Goal: Information Seeking & Learning: Learn about a topic

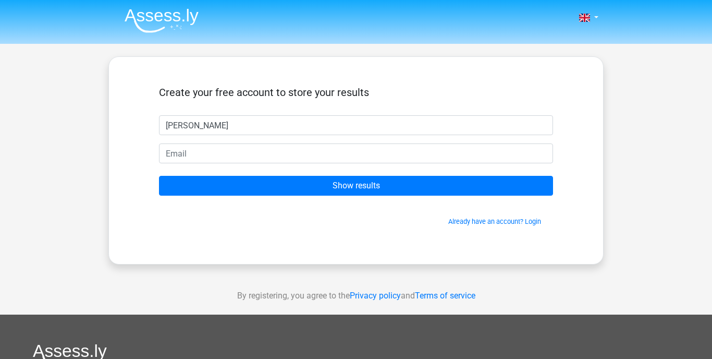
type input "Anna"
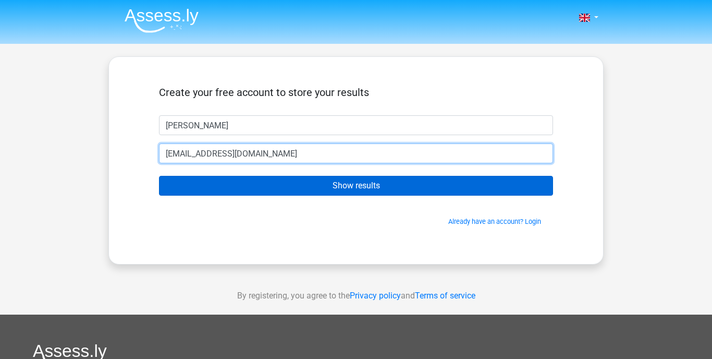
type input "a.mavdrik@gmail.com"
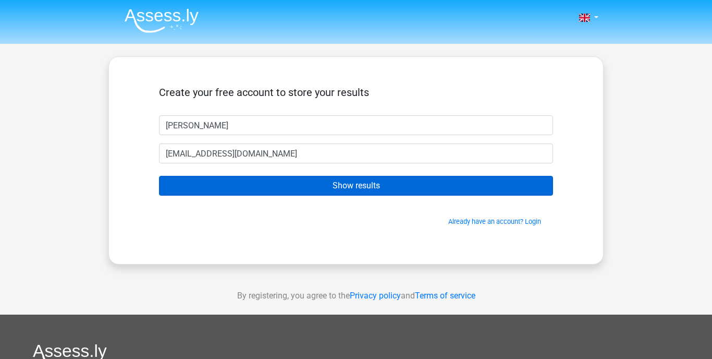
click at [330, 184] on input "Show results" at bounding box center [356, 186] width 394 height 20
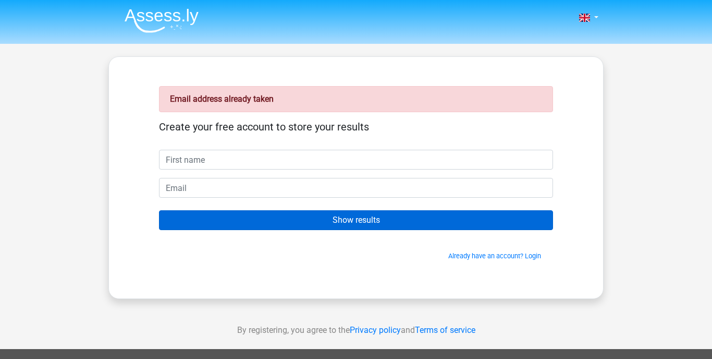
click at [355, 224] on input "Show results" at bounding box center [356, 220] width 394 height 20
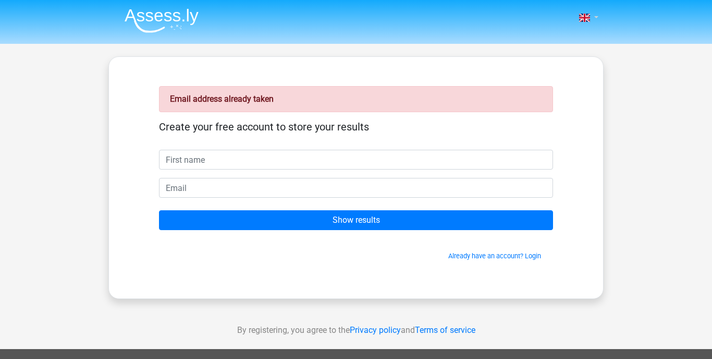
click at [594, 16] on link at bounding box center [585, 17] width 21 height 13
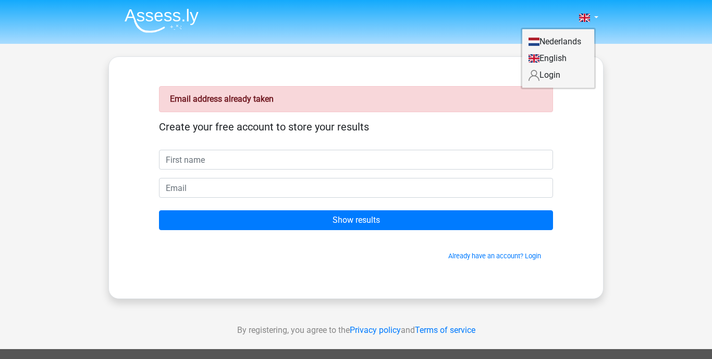
click at [557, 73] on link "Login" at bounding box center [558, 75] width 72 height 17
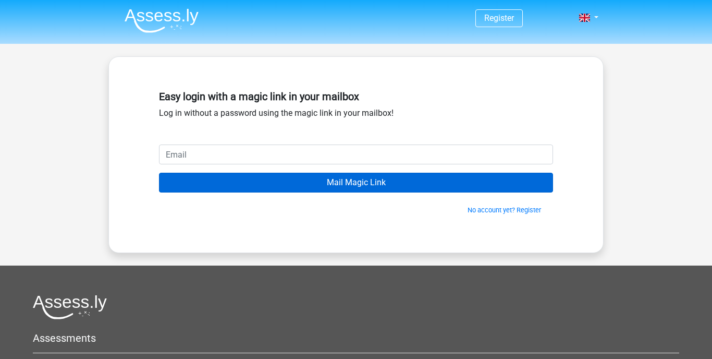
click at [383, 183] on input "Mail Magic Link" at bounding box center [356, 182] width 394 height 20
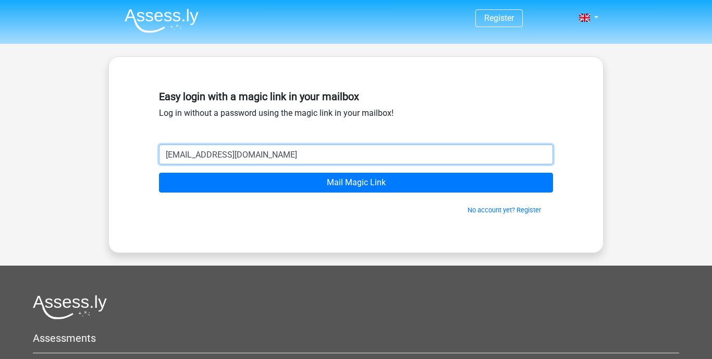
type input "[EMAIL_ADDRESS][DOMAIN_NAME]"
click at [356, 182] on input "Mail Magic Link" at bounding box center [356, 182] width 394 height 20
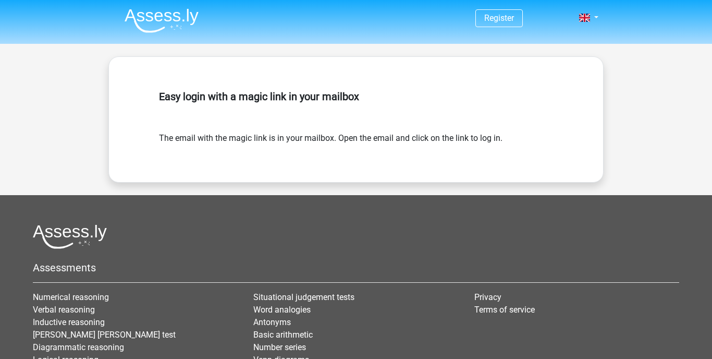
click at [139, 19] on img at bounding box center [162, 20] width 74 height 24
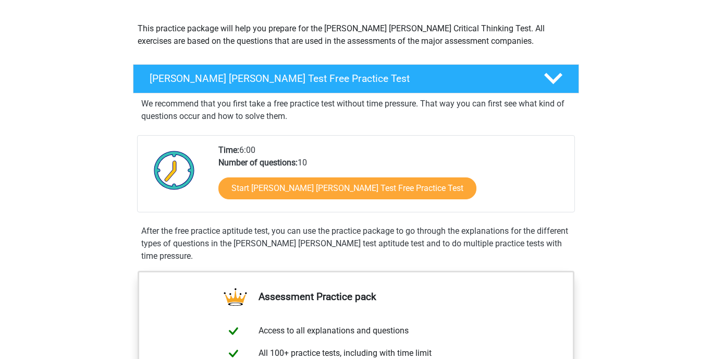
scroll to position [110, 0]
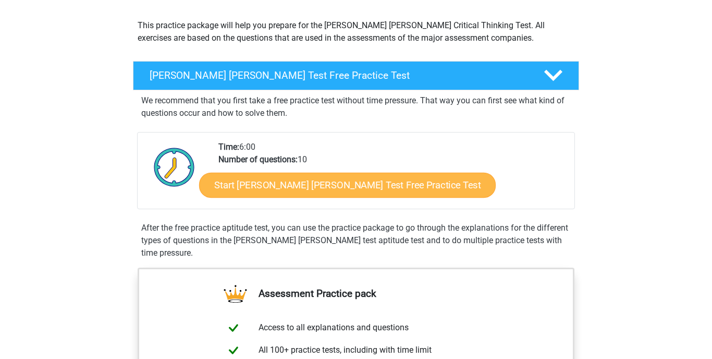
click at [309, 186] on link "Start Watson Glaser Test Free Practice Test" at bounding box center [347, 184] width 296 height 25
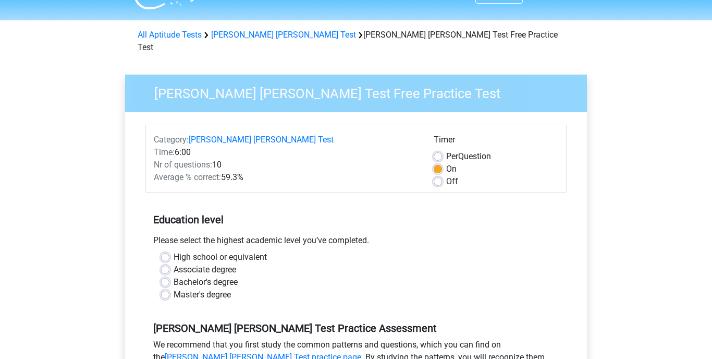
scroll to position [23, 0]
click at [174, 263] on label "Associate degree" at bounding box center [205, 269] width 63 height 13
click at [164, 263] on input "Associate degree" at bounding box center [165, 268] width 8 height 10
radio input "true"
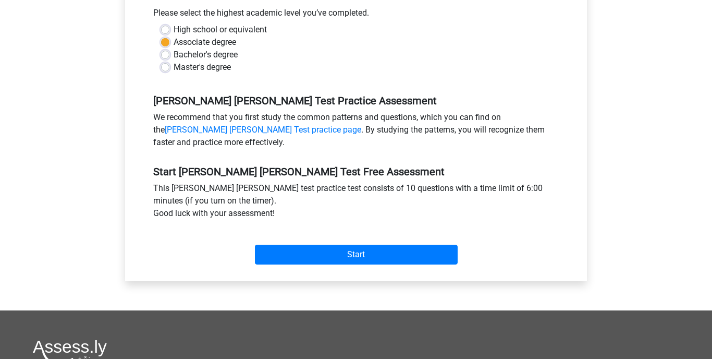
scroll to position [255, 0]
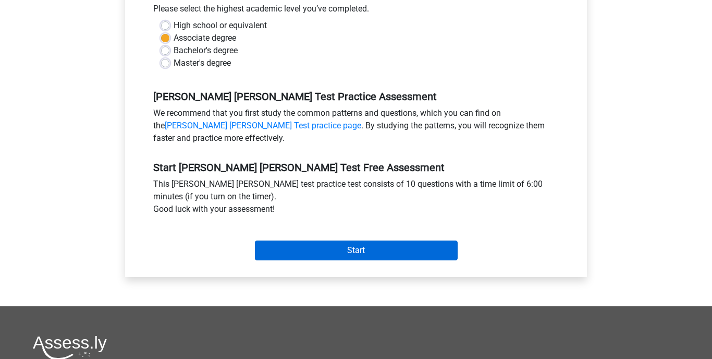
click at [290, 240] on input "Start" at bounding box center [356, 250] width 203 height 20
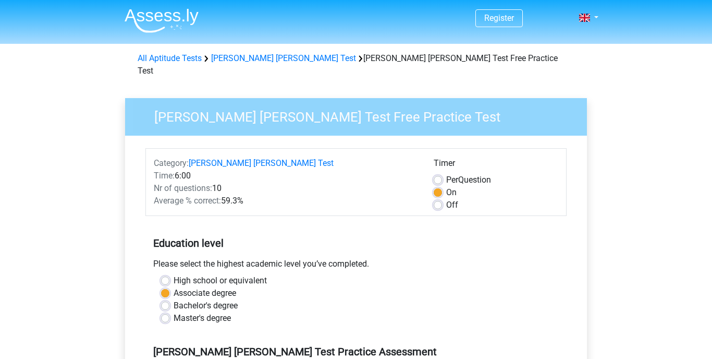
scroll to position [0, 0]
click at [164, 59] on link "All Aptitude Tests" at bounding box center [170, 58] width 64 height 10
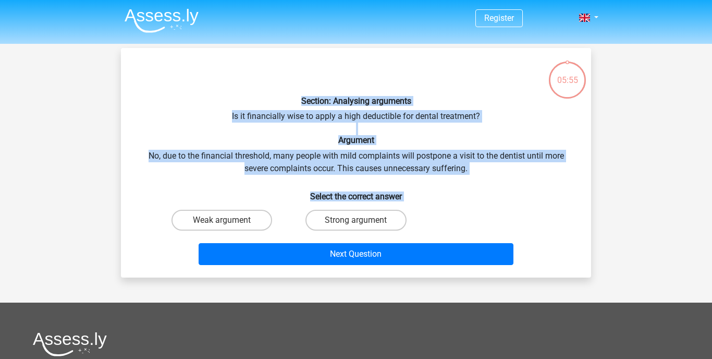
drag, startPoint x: 283, startPoint y: 96, endPoint x: 415, endPoint y: 222, distance: 182.5
click at [415, 222] on div "Section: Analysing arguments Is it financially wise to apply a high deductible …" at bounding box center [356, 162] width 462 height 213
copy div "Section: Analysing arguments Is it financially wise to apply a high deductible …"
click at [353, 216] on label "Strong argument" at bounding box center [355, 219] width 101 height 21
click at [356, 220] on input "Strong argument" at bounding box center [359, 223] width 7 height 7
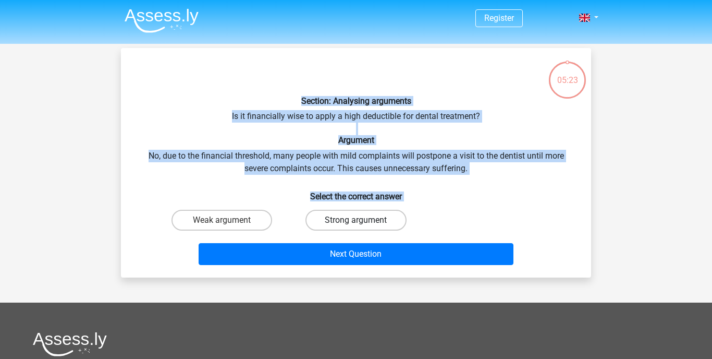
radio input "true"
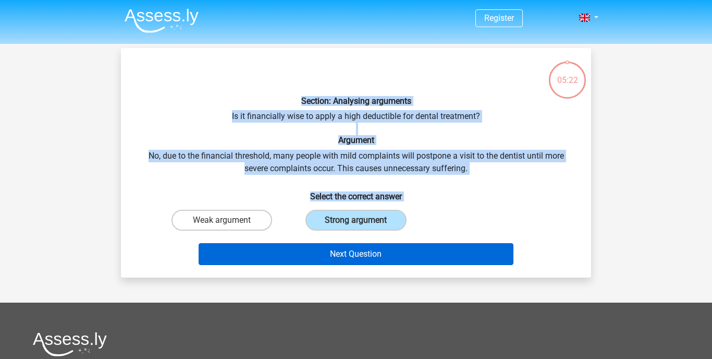
click at [355, 252] on button "Next Question" at bounding box center [356, 254] width 315 height 22
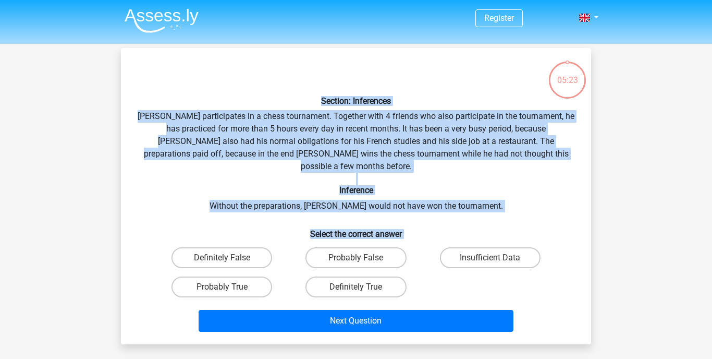
scroll to position [48, 0]
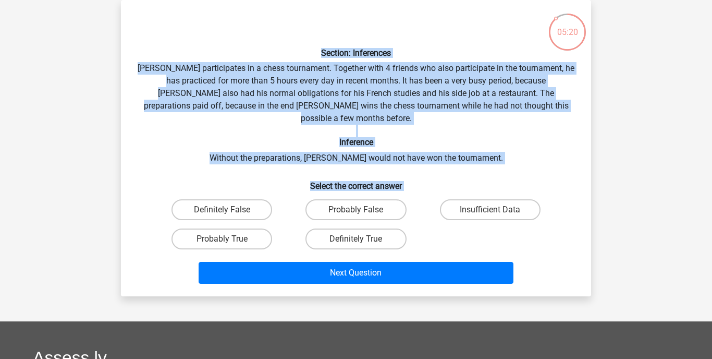
drag, startPoint x: 308, startPoint y: 50, endPoint x: 433, endPoint y: 154, distance: 162.3
click at [421, 223] on div "Section: Inferences Pablo participates in a chess tournament. Together with 4 f…" at bounding box center [356, 147] width 462 height 279
copy div "Section: Inferences Pablo participates in a chess tournament. Together with 4 f…"
click at [248, 228] on label "Probably True" at bounding box center [221, 238] width 101 height 21
click at [229, 239] on input "Probably True" at bounding box center [225, 242] width 7 height 7
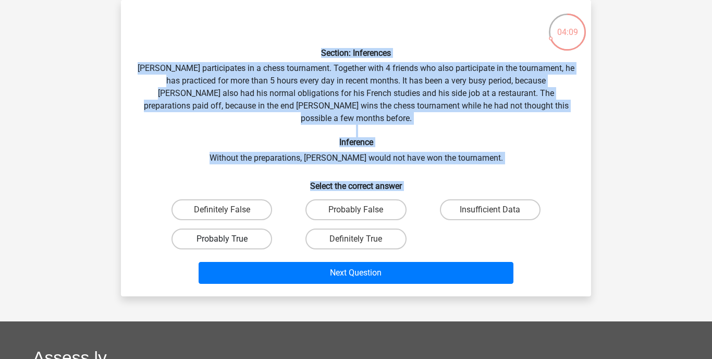
radio input "true"
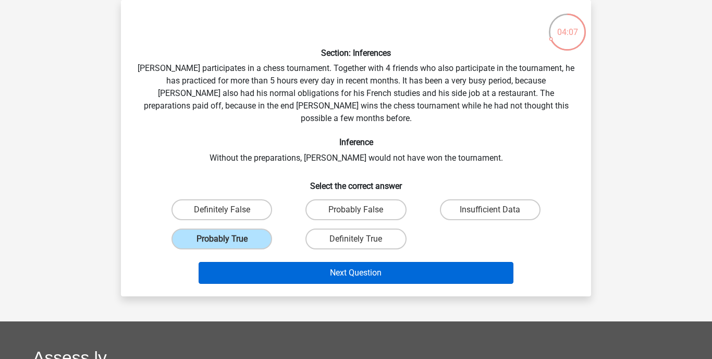
click at [338, 262] on button "Next Question" at bounding box center [356, 273] width 315 height 22
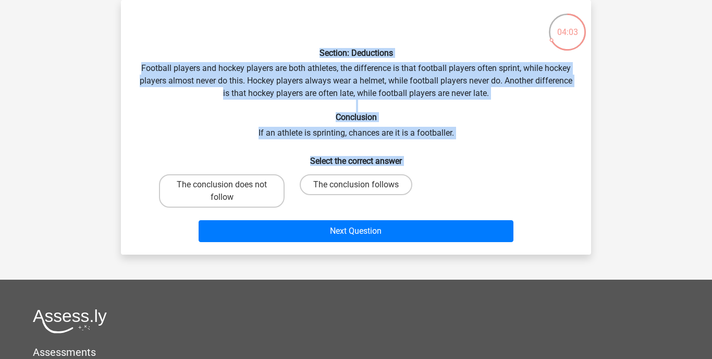
drag, startPoint x: 315, startPoint y: 50, endPoint x: 373, endPoint y: 202, distance: 163.5
click at [373, 202] on div "Section: Deductions Football players and hockey players are both athletes, the …" at bounding box center [356, 127] width 462 height 238
copy div "Section: Deductions Football players and hockey players are both athletes, the …"
click at [231, 188] on label "The conclusion does not follow" at bounding box center [222, 190] width 126 height 33
click at [229, 188] on input "The conclusion does not follow" at bounding box center [225, 187] width 7 height 7
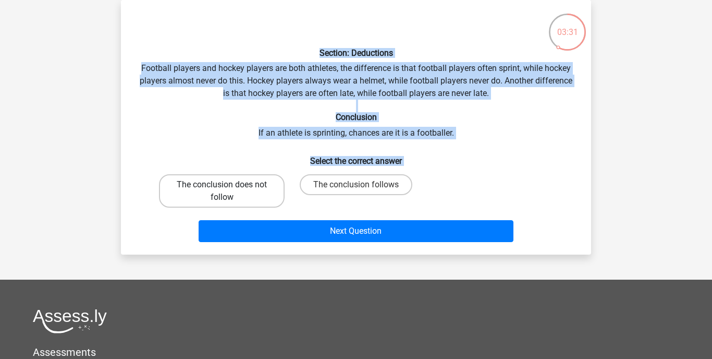
radio input "true"
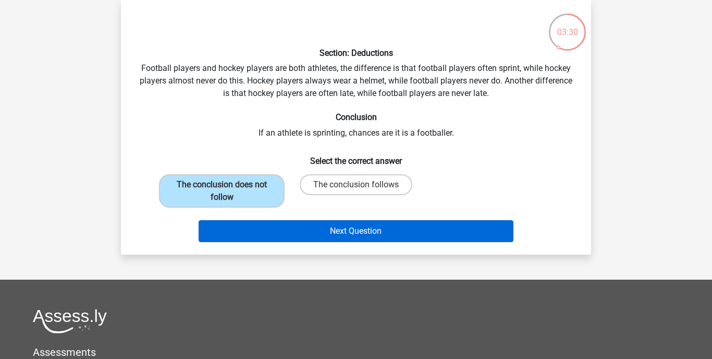
click at [336, 229] on button "Next Question" at bounding box center [356, 231] width 315 height 22
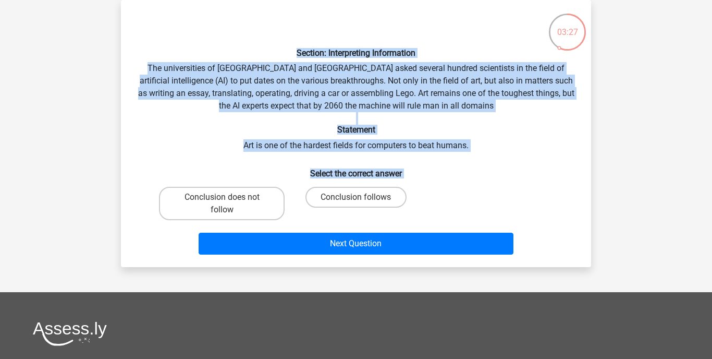
drag, startPoint x: 287, startPoint y: 51, endPoint x: 395, endPoint y: 153, distance: 148.2
click at [411, 182] on div "Section: Interpreting Information The universities of Oxford and Yale asked sev…" at bounding box center [356, 133] width 462 height 250
copy div "Section: Interpreting Information The universities of Oxford and Yale asked sev…"
click at [342, 195] on label "Conclusion follows" at bounding box center [355, 197] width 101 height 21
click at [356, 197] on input "Conclusion follows" at bounding box center [359, 200] width 7 height 7
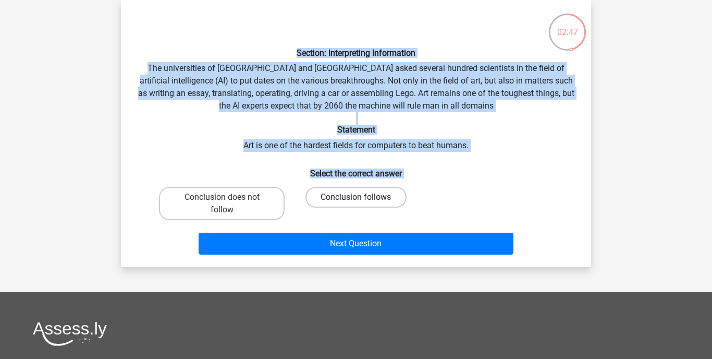
radio input "true"
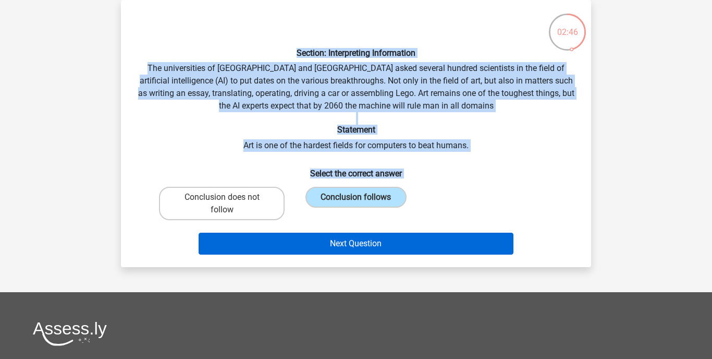
click at [353, 243] on button "Next Question" at bounding box center [356, 243] width 315 height 22
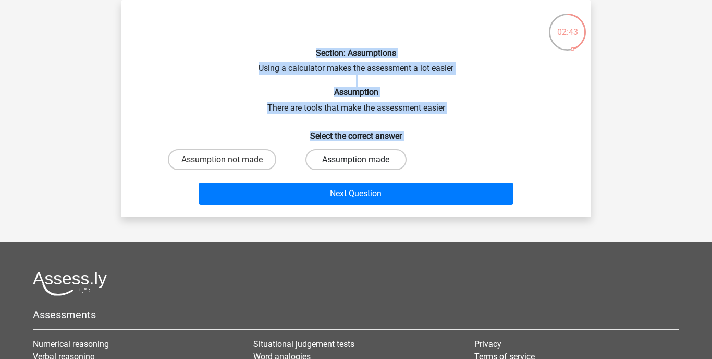
drag, startPoint x: 300, startPoint y: 54, endPoint x: 384, endPoint y: 159, distance: 134.2
click at [384, 160] on div "Section: Assumptions Using a calculator makes the assessment a lot easier Assum…" at bounding box center [356, 108] width 462 height 200
copy div "Section: Assumptions Using a calculator makes the assessment a lot easier Assum…"
click at [338, 155] on label "Assumption made" at bounding box center [355, 159] width 101 height 21
click at [356, 159] on input "Assumption made" at bounding box center [359, 162] width 7 height 7
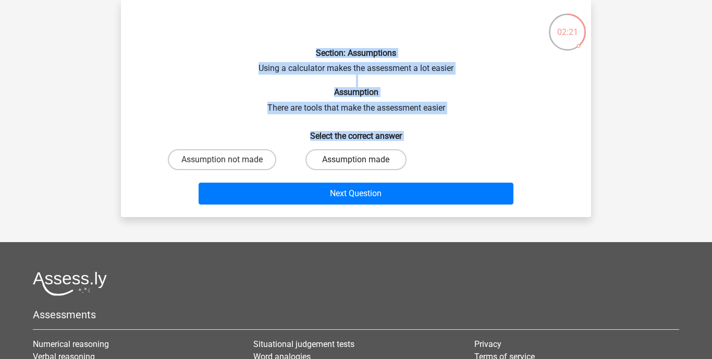
radio input "true"
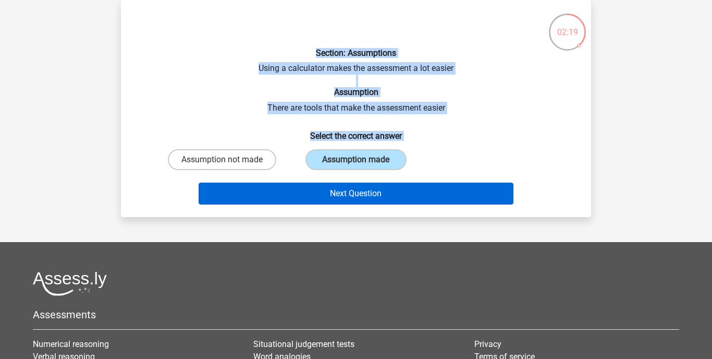
click at [355, 192] on button "Next Question" at bounding box center [356, 193] width 315 height 22
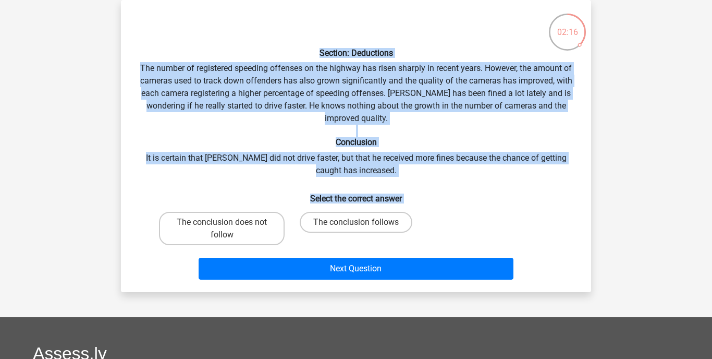
drag, startPoint x: 307, startPoint y: 50, endPoint x: 365, endPoint y: 203, distance: 164.2
click at [365, 203] on div "Section: Deductions The number of registered speeding offenses on the highway h…" at bounding box center [356, 145] width 462 height 275
copy div "Section: Deductions The number of registered speeding offenses on the highway h…"
click at [233, 224] on label "The conclusion does not follow" at bounding box center [222, 228] width 126 height 33
click at [229, 224] on input "The conclusion does not follow" at bounding box center [225, 225] width 7 height 7
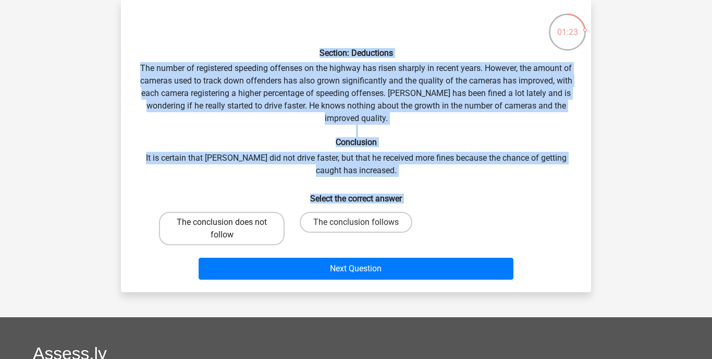
radio input "true"
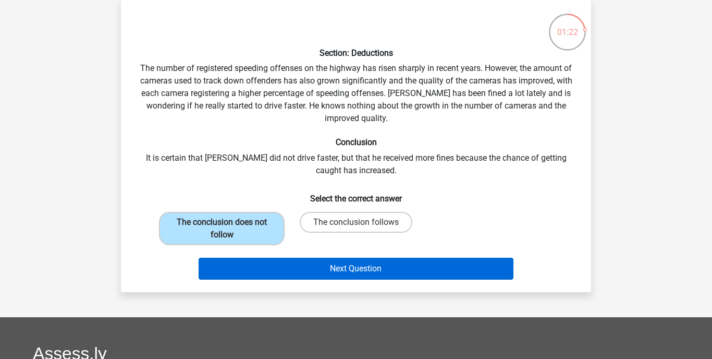
click at [324, 271] on button "Next Question" at bounding box center [356, 268] width 315 height 22
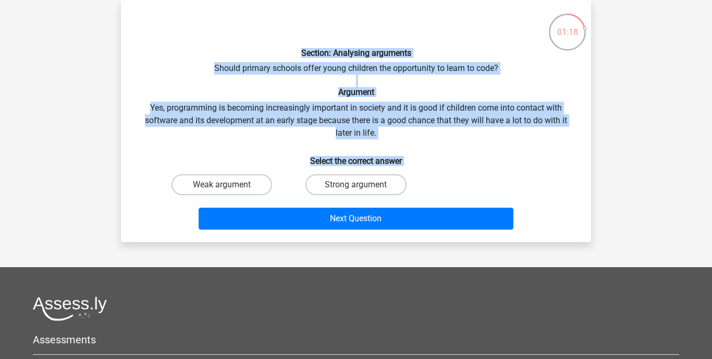
drag, startPoint x: 294, startPoint y: 51, endPoint x: 406, endPoint y: 108, distance: 125.1
click at [397, 187] on div "Section: Analysing arguments Should primary schools offer young children the op…" at bounding box center [356, 120] width 462 height 225
copy div "Section: Analysing arguments Should primary schools offer young children the op…"
click at [361, 180] on label "Strong argument" at bounding box center [355, 184] width 101 height 21
click at [361, 184] on input "Strong argument" at bounding box center [359, 187] width 7 height 7
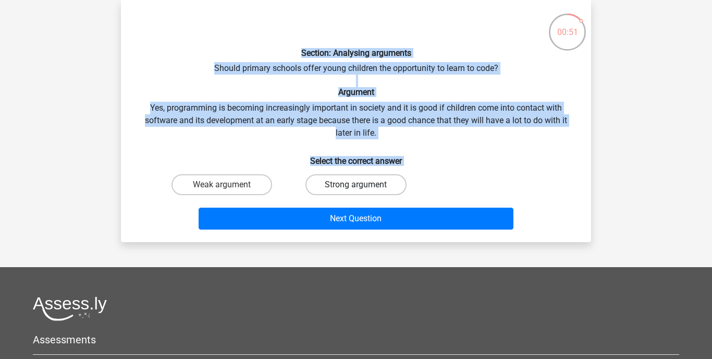
radio input "true"
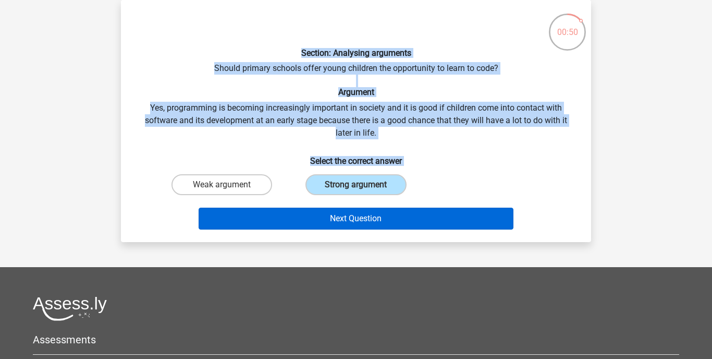
click at [367, 219] on button "Next Question" at bounding box center [356, 218] width 315 height 22
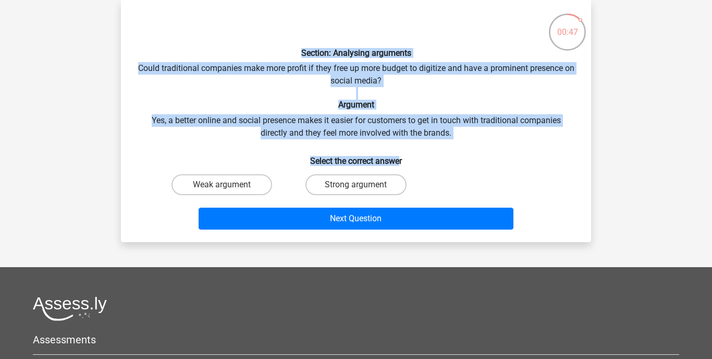
drag, startPoint x: 294, startPoint y: 53, endPoint x: 407, endPoint y: 160, distance: 155.2
click at [407, 161] on div "Section: Analysing arguments Could traditional companies make more profit if th…" at bounding box center [356, 120] width 462 height 225
copy div "Section: Analysing arguments Could traditional companies make more profit if th…"
click at [344, 185] on label "Strong argument" at bounding box center [355, 184] width 101 height 21
click at [356, 185] on input "Strong argument" at bounding box center [359, 187] width 7 height 7
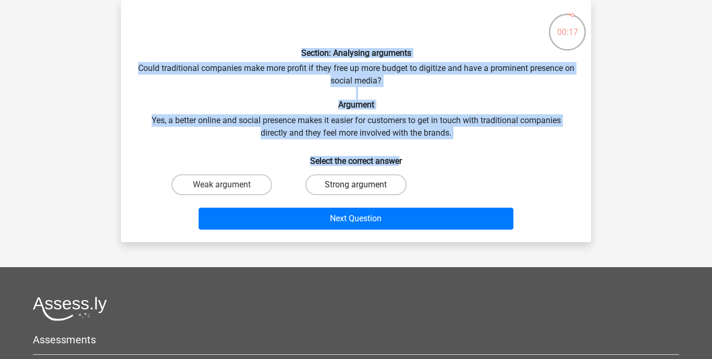
radio input "true"
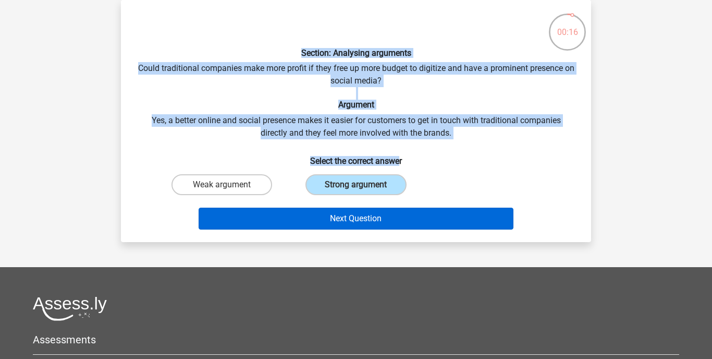
click at [347, 217] on button "Next Question" at bounding box center [356, 218] width 315 height 22
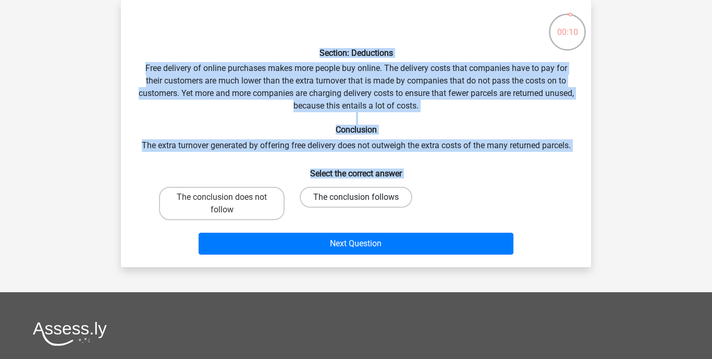
drag, startPoint x: 315, startPoint y: 55, endPoint x: 404, endPoint y: 205, distance: 175.0
click at [404, 205] on div "Section: Deductions Free delivery of online purchases makes more people buy onl…" at bounding box center [356, 133] width 462 height 250
copy div "Section: Deductions Free delivery of online purchases makes more people buy onl…"
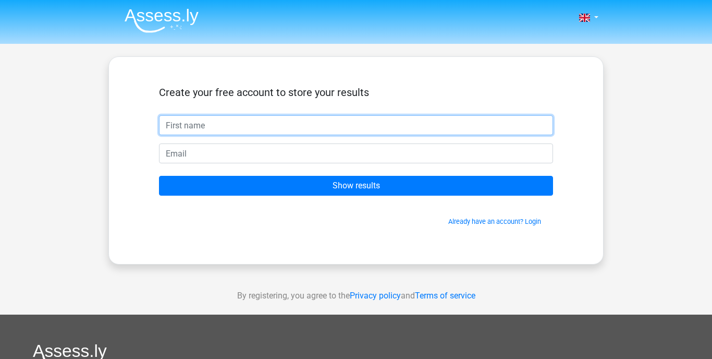
scroll to position [48, 0]
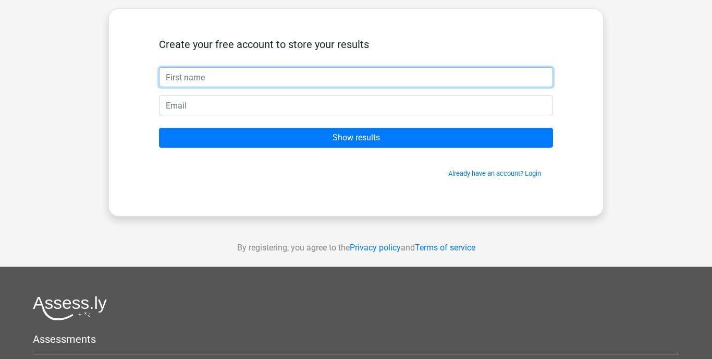
click at [286, 81] on input "text" at bounding box center [356, 77] width 394 height 20
click at [209, 76] on input "a" at bounding box center [356, 77] width 394 height 20
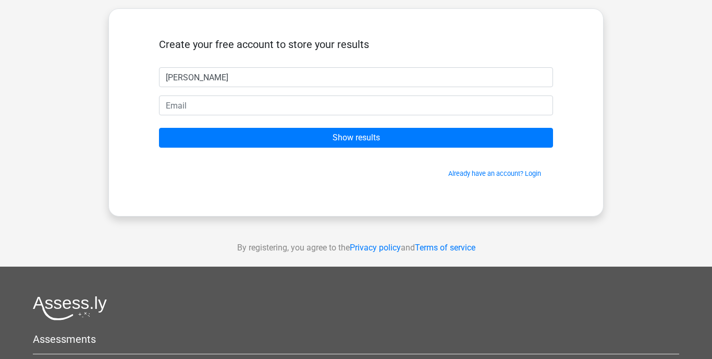
type input "ann"
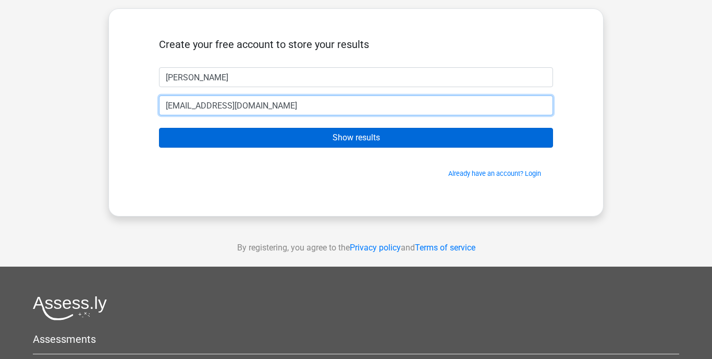
type input "a.mavdrik@gmail.com"
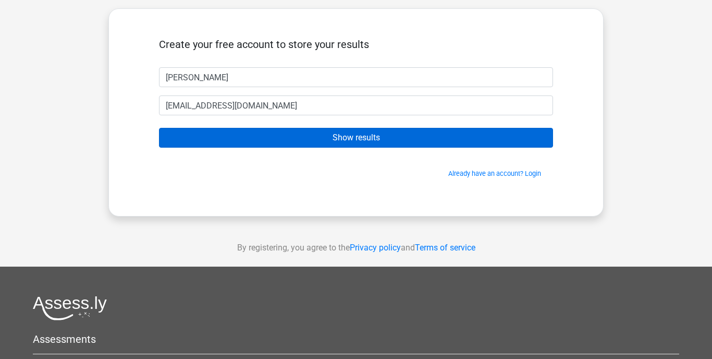
click at [288, 134] on input "Show results" at bounding box center [356, 138] width 394 height 20
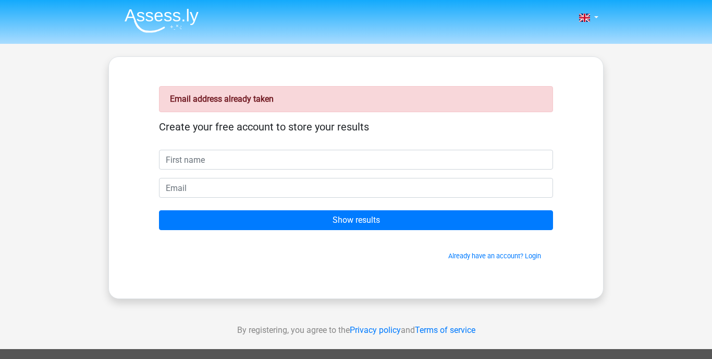
click at [257, 160] on input "text" at bounding box center [356, 160] width 394 height 20
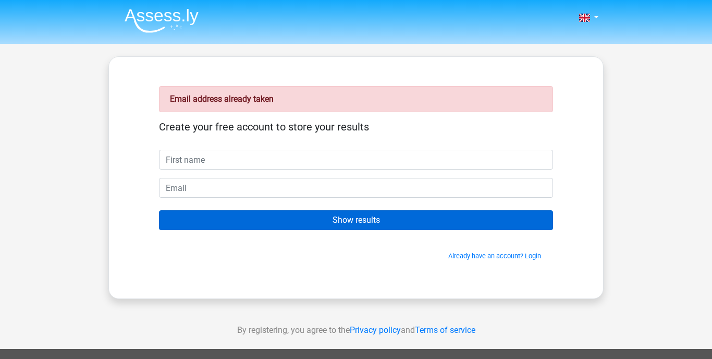
click at [289, 225] on input "Show results" at bounding box center [356, 220] width 394 height 20
click at [310, 221] on input "Show results" at bounding box center [356, 220] width 394 height 20
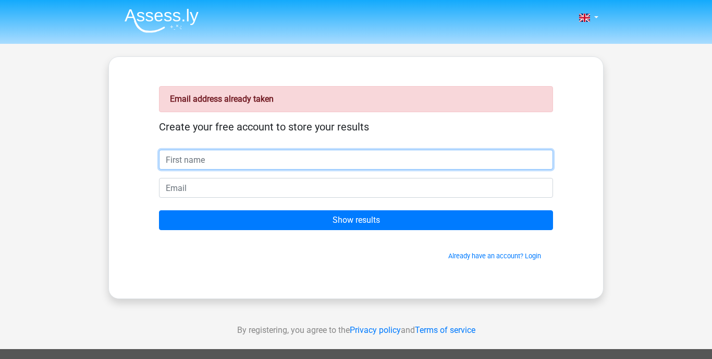
click at [228, 161] on input "text" at bounding box center [356, 160] width 394 height 20
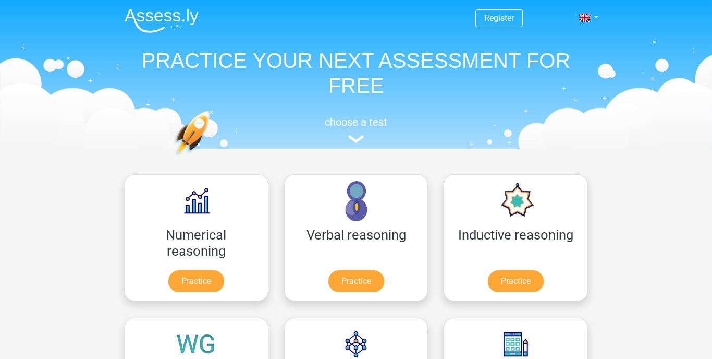
scroll to position [166, 0]
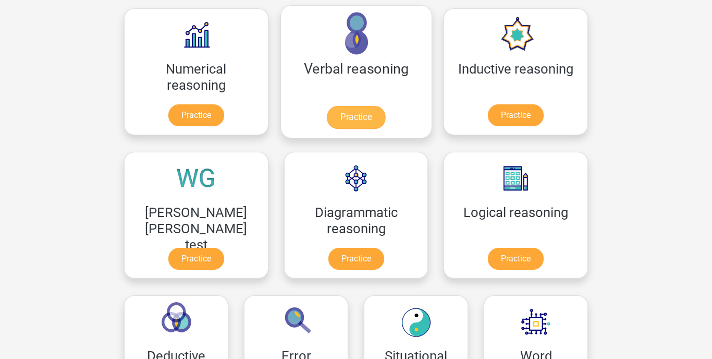
click at [327, 106] on link "Practice" at bounding box center [356, 117] width 58 height 23
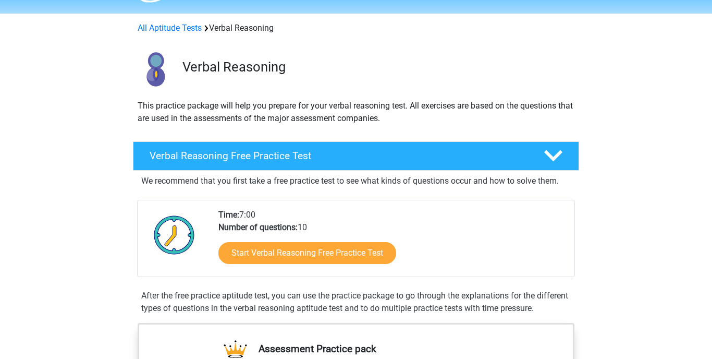
scroll to position [43, 0]
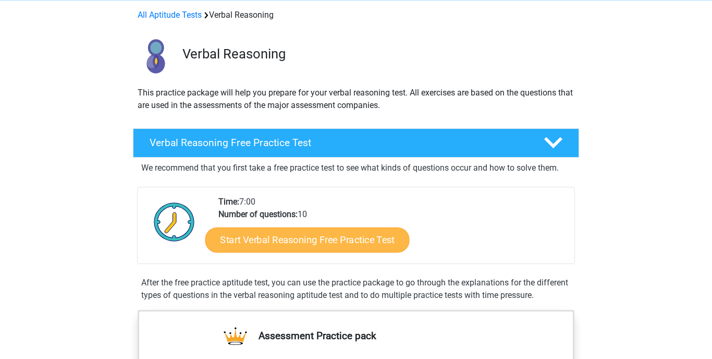
click at [299, 241] on link "Start Verbal Reasoning Free Practice Test" at bounding box center [307, 239] width 204 height 25
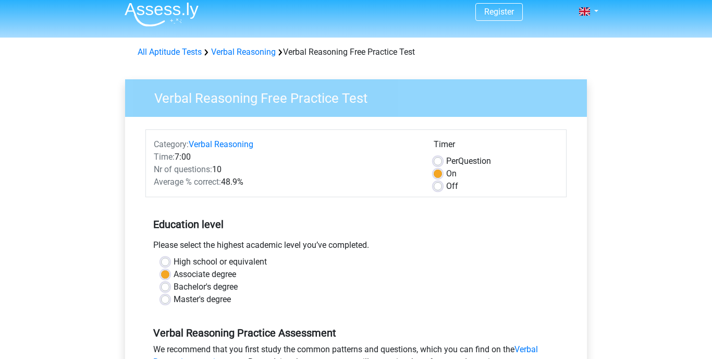
scroll to position [7, 0]
click at [174, 300] on label "Master's degree" at bounding box center [202, 298] width 57 height 13
click at [164, 300] on input "Master's degree" at bounding box center [165, 297] width 8 height 10
radio input "true"
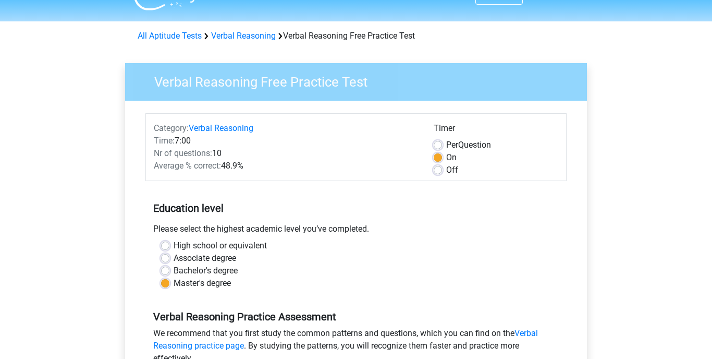
scroll to position [22, 0]
click at [446, 172] on label "Off" at bounding box center [452, 170] width 12 height 13
click at [440, 172] on input "Off" at bounding box center [438, 169] width 8 height 10
radio input "true"
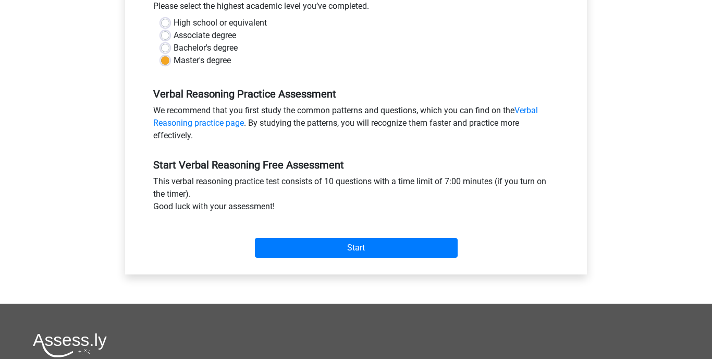
scroll to position [246, 0]
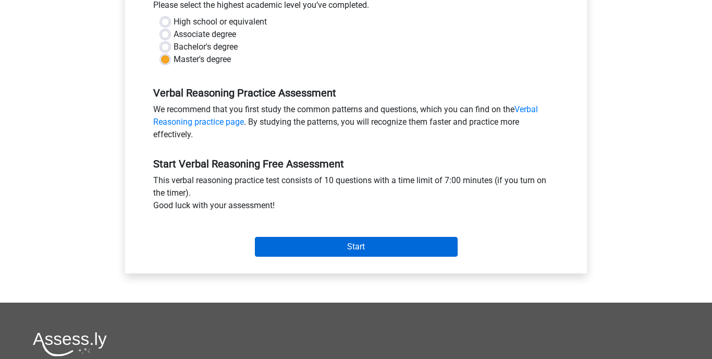
click at [387, 246] on input "Start" at bounding box center [356, 247] width 203 height 20
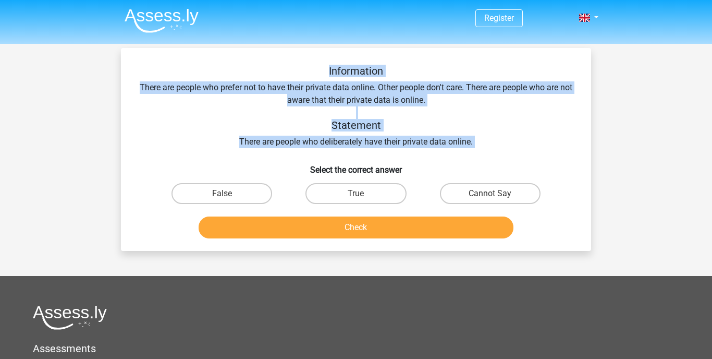
drag, startPoint x: 328, startPoint y: 70, endPoint x: 360, endPoint y: 163, distance: 98.7
click at [360, 163] on div "Information There are people who prefer not to have their private data online. …" at bounding box center [356, 154] width 462 height 178
copy div "Information There are people who prefer not to have their private data online. …"
click at [594, 19] on link at bounding box center [585, 17] width 21 height 13
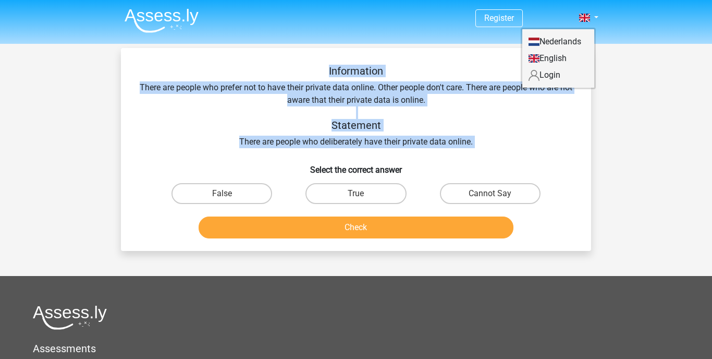
click at [664, 265] on div "Register Nederlands English" at bounding box center [356, 275] width 712 height 551
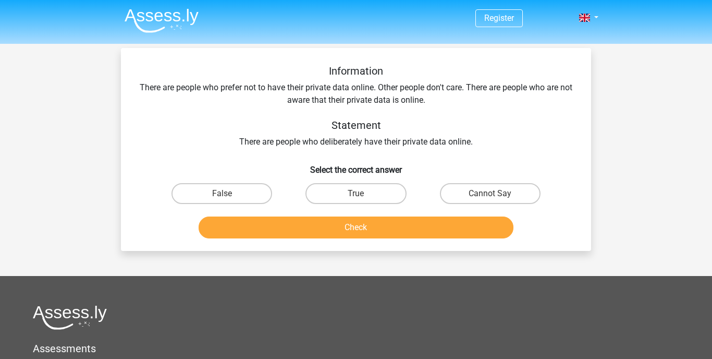
click at [170, 20] on img at bounding box center [162, 20] width 74 height 24
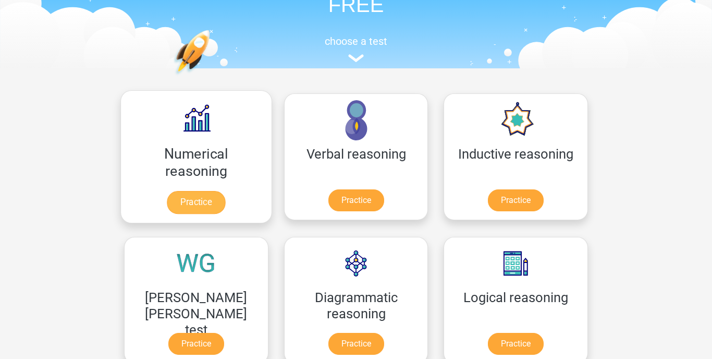
scroll to position [104, 0]
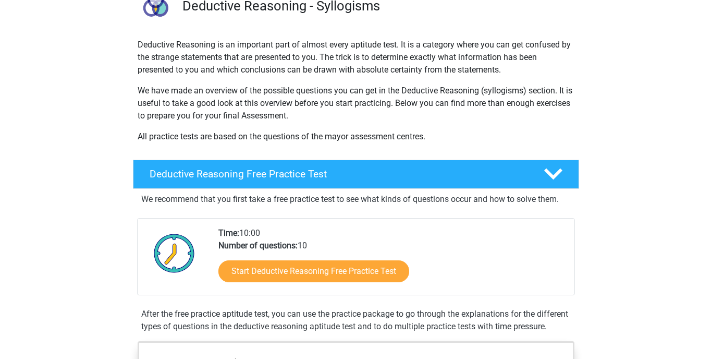
scroll to position [93, 0]
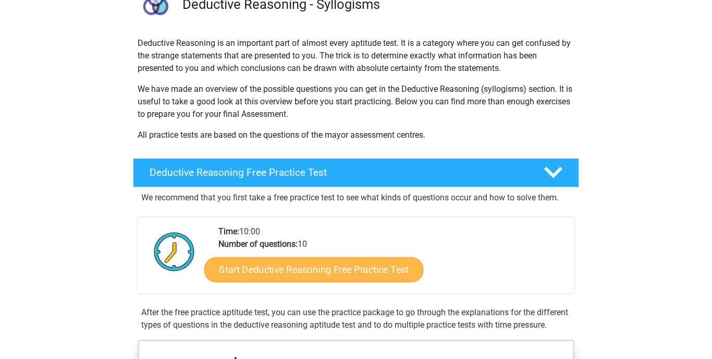
click at [335, 274] on link "Start Deductive Reasoning Free Practice Test" at bounding box center [313, 268] width 219 height 25
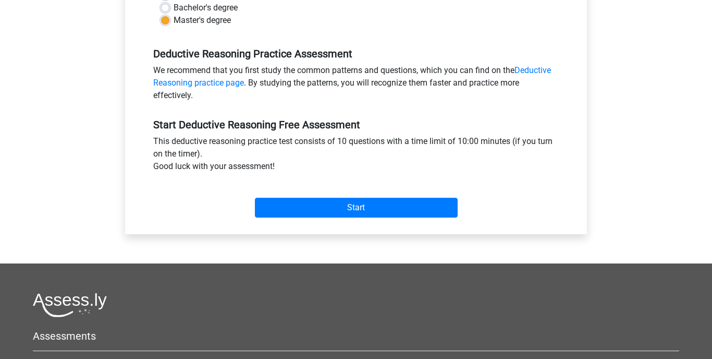
scroll to position [298, 0]
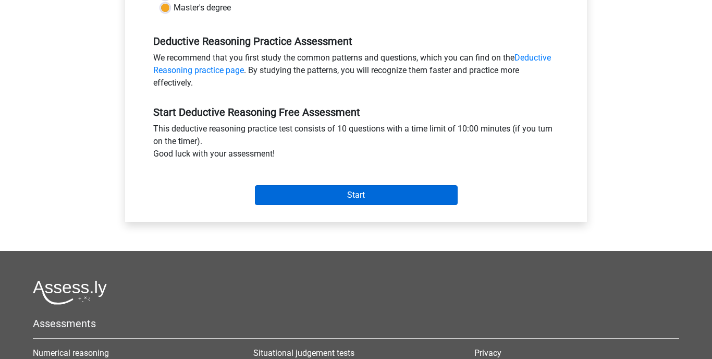
click at [354, 196] on input "Start" at bounding box center [356, 195] width 203 height 20
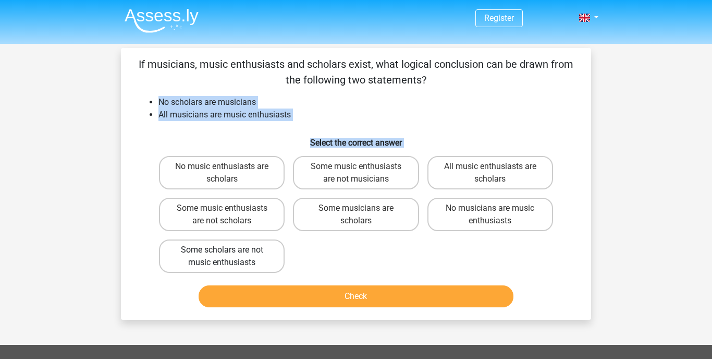
drag, startPoint x: 157, startPoint y: 98, endPoint x: 266, endPoint y: 262, distance: 196.1
click at [266, 262] on div "If musicians, music enthusiasts and scholars exist, what logical conclusion can…" at bounding box center [356, 183] width 462 height 255
copy div "No scholars are musicians All musicians are music enthusiasts Select the correc…"
click at [381, 299] on button "Check" at bounding box center [356, 296] width 315 height 22
click at [253, 172] on label "No music enthusiasts are scholars" at bounding box center [222, 172] width 126 height 33
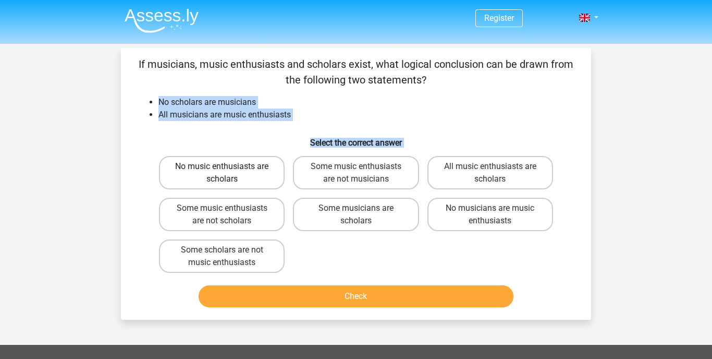
click at [229, 172] on input "No music enthusiasts are scholars" at bounding box center [225, 169] width 7 height 7
radio input "true"
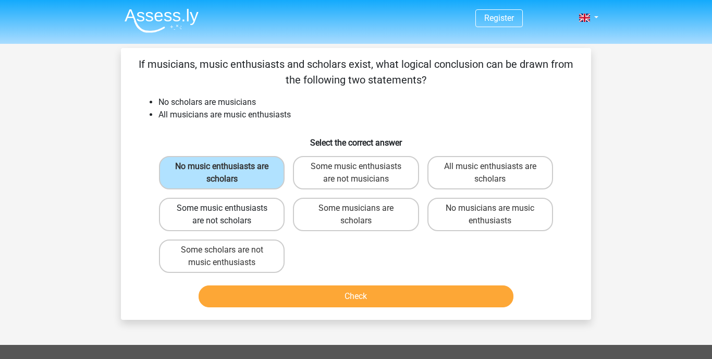
click at [224, 217] on label "Some music enthusiasts are not scholars" at bounding box center [222, 213] width 126 height 33
click at [224, 215] on input "Some music enthusiasts are not scholars" at bounding box center [225, 211] width 7 height 7
radio input "true"
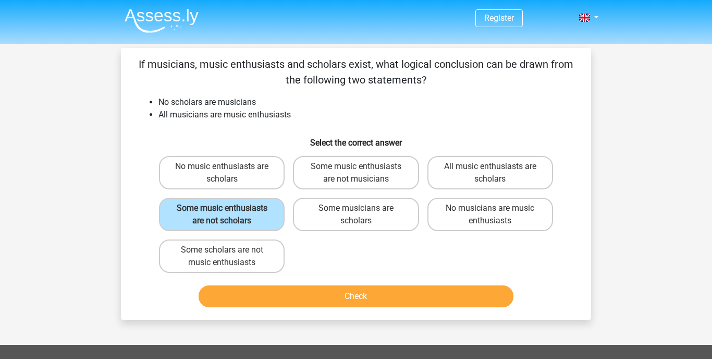
click at [338, 307] on button "Check" at bounding box center [356, 296] width 315 height 22
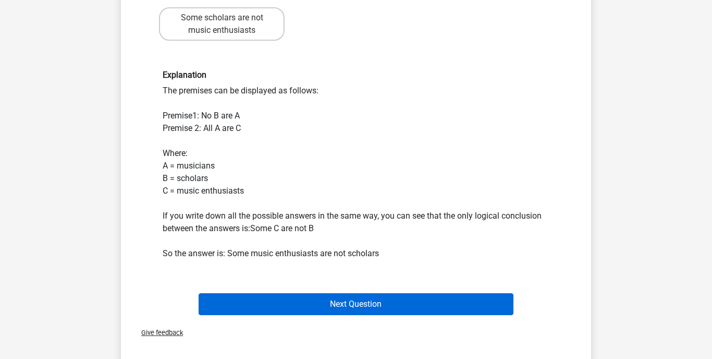
scroll to position [232, 0]
click at [338, 312] on button "Next Question" at bounding box center [356, 304] width 315 height 22
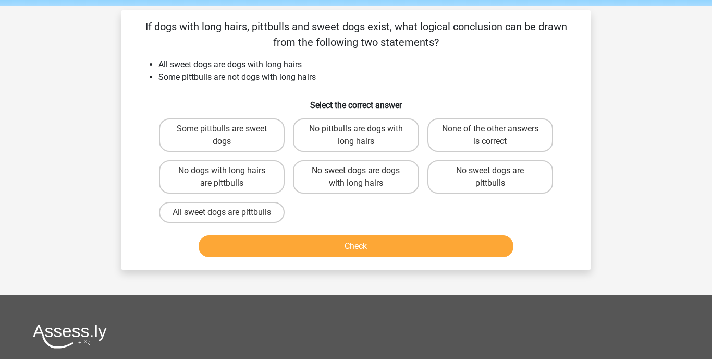
scroll to position [33, 0]
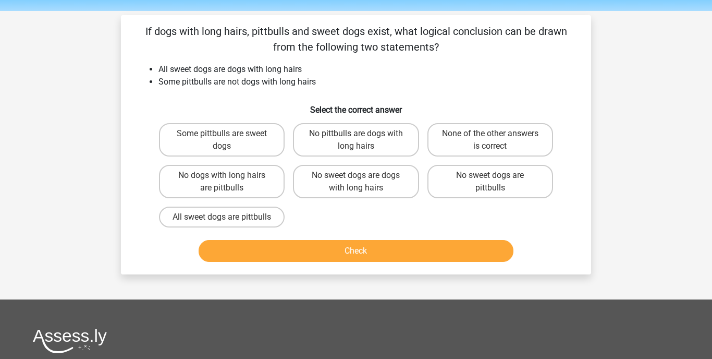
click at [144, 31] on p "If dogs with long hairs, pittbulls and sweet dogs exist, what logical conclusio…" at bounding box center [356, 38] width 437 height 31
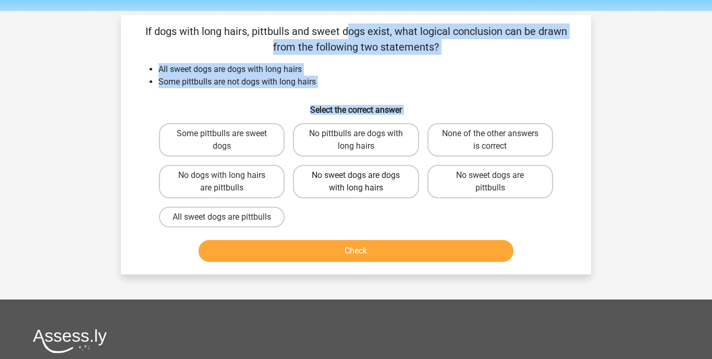
drag, startPoint x: 145, startPoint y: 28, endPoint x: 318, endPoint y: 176, distance: 228.0
click at [281, 226] on div "If dogs with long hairs, pittbulls and sweet dogs exist, what logical conclusio…" at bounding box center [356, 144] width 462 height 242
copy div "If dogs with long hairs, pittbulls and sweet dogs exist, what logical conclusio…"
click at [511, 133] on label "None of the other answers is correct" at bounding box center [490, 139] width 126 height 33
click at [497, 133] on input "None of the other answers is correct" at bounding box center [493, 136] width 7 height 7
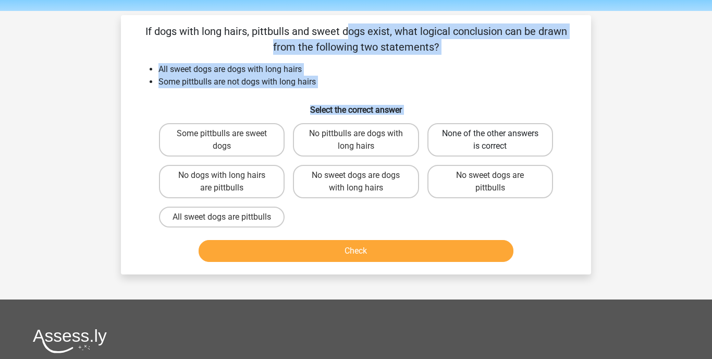
radio input "true"
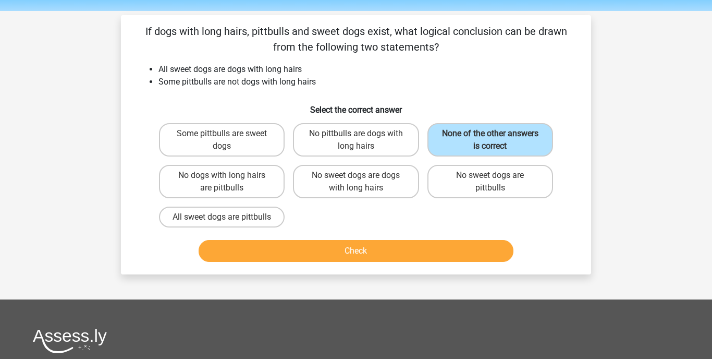
click at [410, 262] on button "Check" at bounding box center [356, 251] width 315 height 22
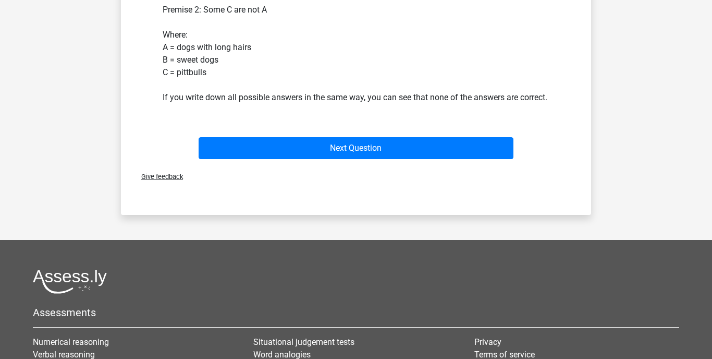
scroll to position [343, 0]
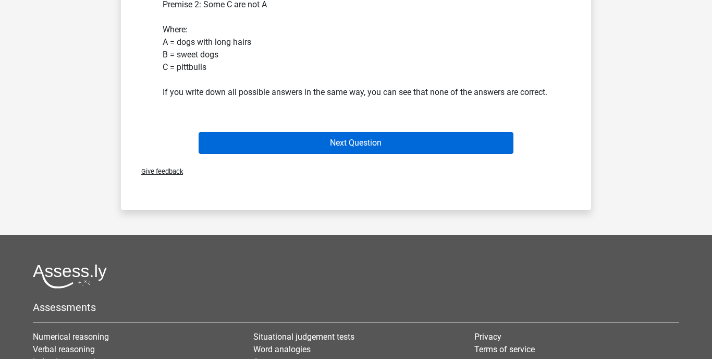
click at [403, 154] on button "Next Question" at bounding box center [356, 143] width 315 height 22
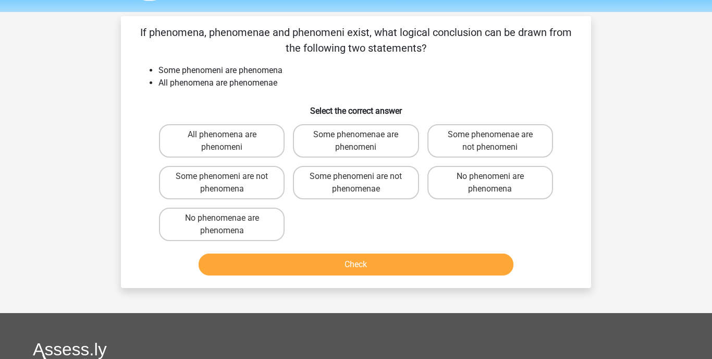
scroll to position [26, 0]
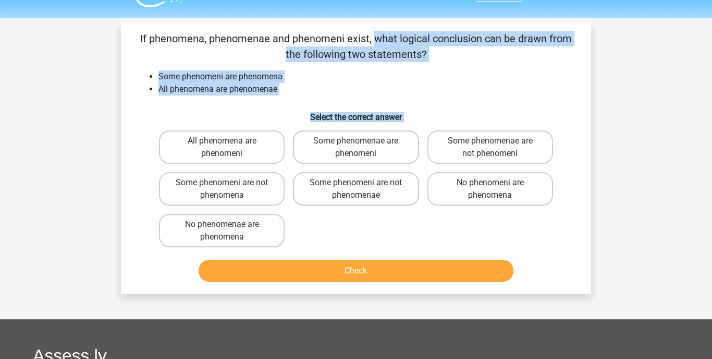
drag, startPoint x: 139, startPoint y: 34, endPoint x: 293, endPoint y: 234, distance: 251.9
click at [293, 234] on div "If phenomena, phenomenae and phenomeni exist, what logical conclusion can be dr…" at bounding box center [356, 158] width 462 height 255
copy div "If phenomena, phenomenae and phenomeni exist, what logical conclusion can be dr…"
click at [328, 142] on label "Some phenomenae are phenomeni" at bounding box center [356, 146] width 126 height 33
click at [356, 142] on input "Some phenomenae are phenomeni" at bounding box center [359, 144] width 7 height 7
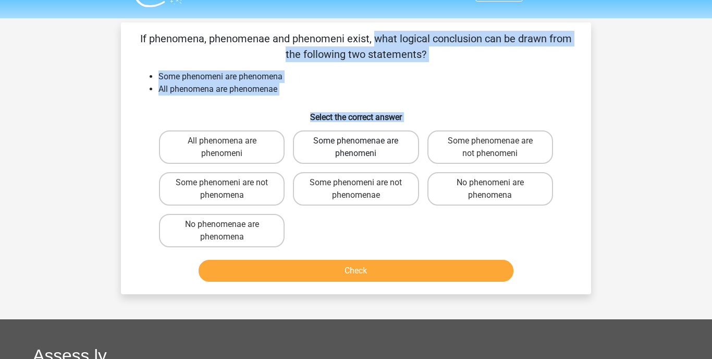
radio input "true"
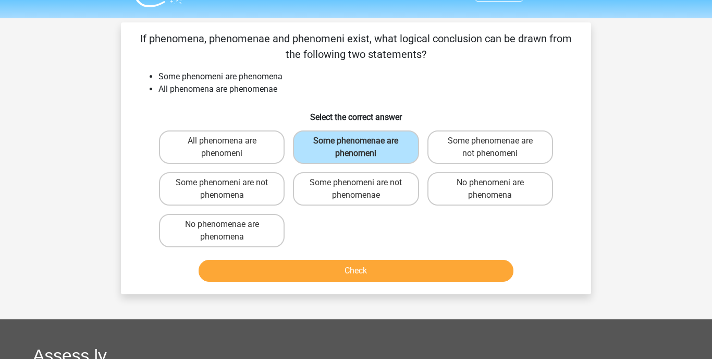
click at [333, 268] on button "Check" at bounding box center [356, 271] width 315 height 22
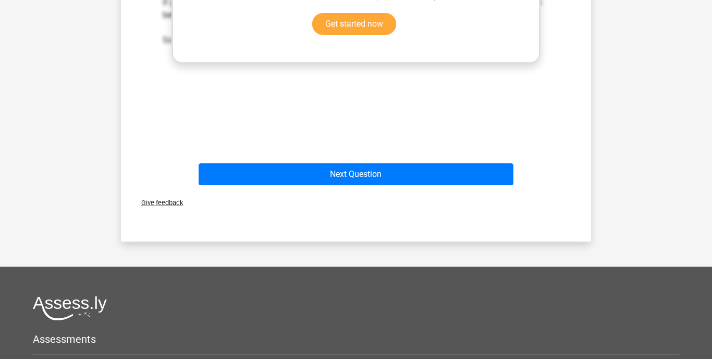
scroll to position [458, 0]
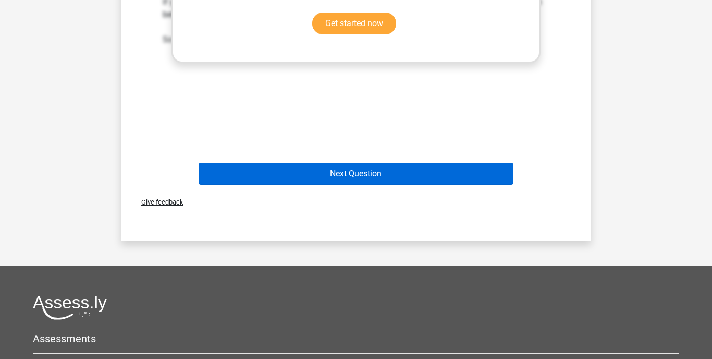
click at [375, 172] on button "Next Question" at bounding box center [356, 174] width 315 height 22
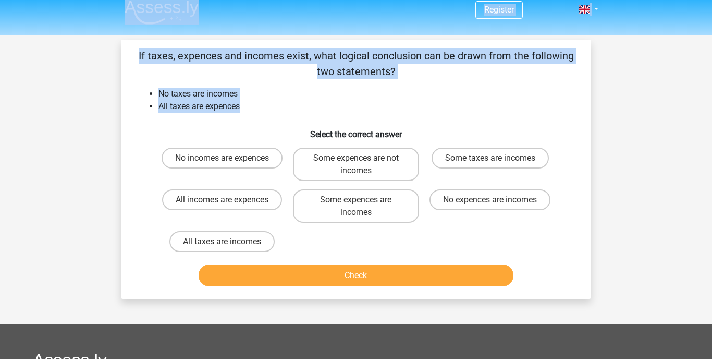
scroll to position [0, 0]
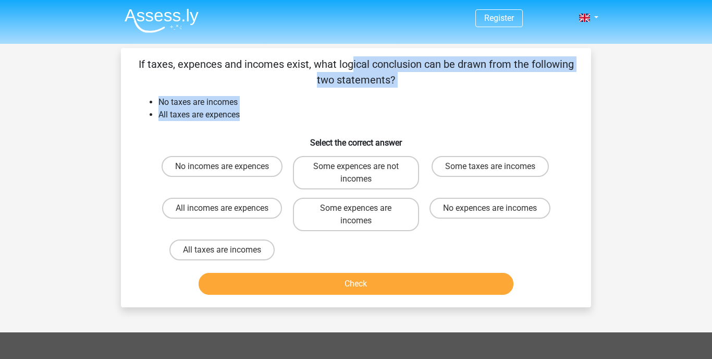
drag, startPoint x: 252, startPoint y: 72, endPoint x: 138, endPoint y: 63, distance: 114.5
click at [137, 63] on div "If taxes, expences and incomes exist, what logical conclusion can be drawn from…" at bounding box center [356, 177] width 462 height 242
copy div "If taxes, expences and incomes exist, what logical conclusion can be drawn from…"
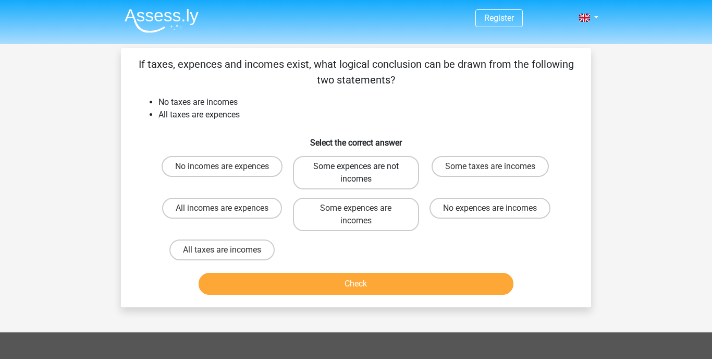
drag, startPoint x: 162, startPoint y: 152, endPoint x: 308, endPoint y: 176, distance: 148.4
click at [308, 176] on div "No incomes are expences Some expences are not incomes Some taxes are incomes Al…" at bounding box center [356, 208] width 402 height 113
drag, startPoint x: 306, startPoint y: 120, endPoint x: 283, endPoint y: 243, distance: 125.6
click at [283, 243] on div "If taxes, expences and incomes exist, what logical conclusion can be drawn from…" at bounding box center [356, 177] width 462 height 242
copy div "Select the correct answer No incomes are expences Some expences are not incomes…"
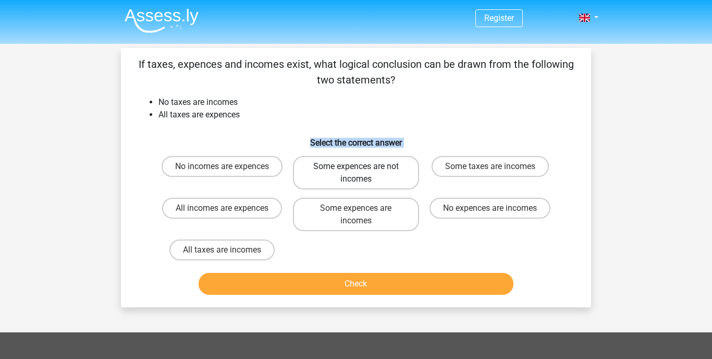
click at [355, 170] on label "Some expences are not incomes" at bounding box center [356, 172] width 126 height 33
click at [356, 170] on input "Some expences are not incomes" at bounding box center [359, 169] width 7 height 7
radio input "true"
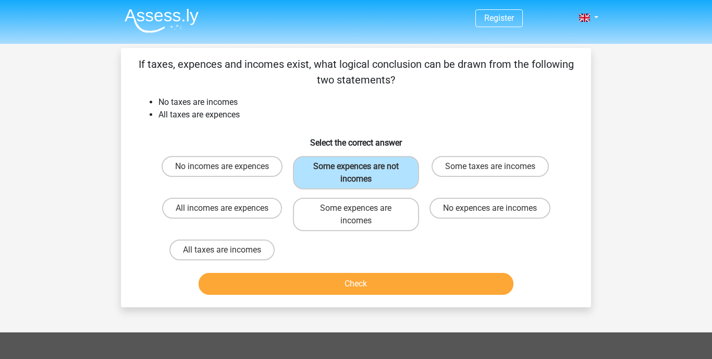
click at [339, 285] on button "Check" at bounding box center [356, 284] width 315 height 22
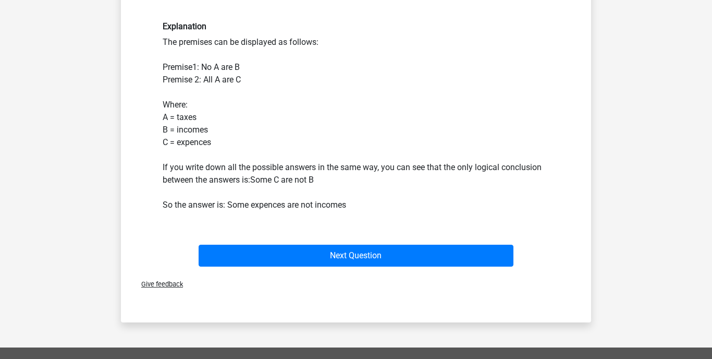
scroll to position [270, 0]
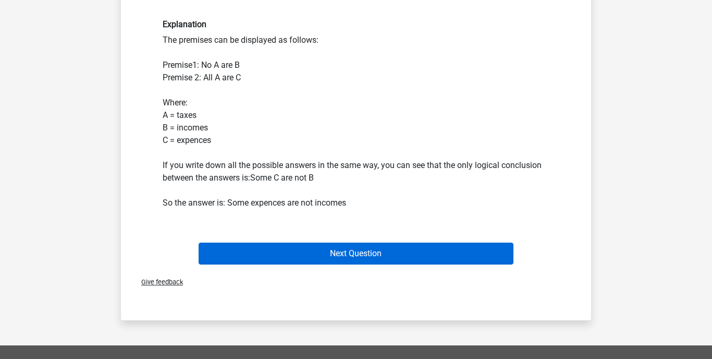
click at [341, 252] on button "Next Question" at bounding box center [356, 253] width 315 height 22
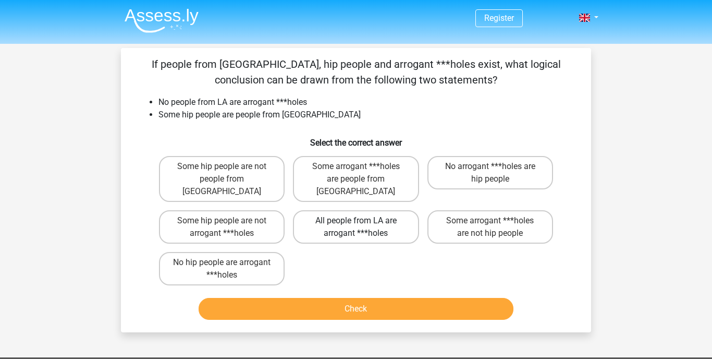
scroll to position [6, 0]
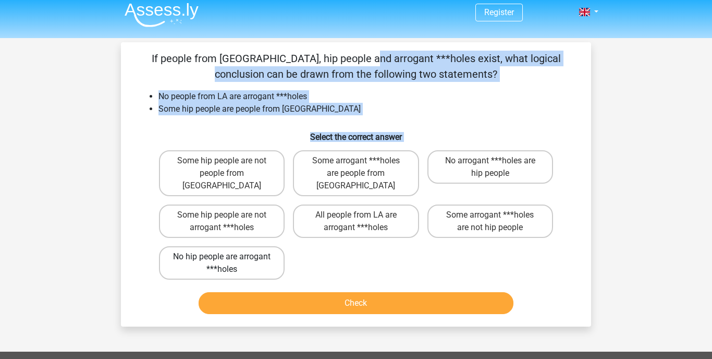
drag, startPoint x: 152, startPoint y: 53, endPoint x: 278, endPoint y: 241, distance: 226.3
click at [278, 241] on div "If people from [GEOGRAPHIC_DATA], hip people and arrogant ***holes exist, what …" at bounding box center [356, 184] width 462 height 267
copy div "If people from [GEOGRAPHIC_DATA], hip people and arrogant ***holes exist, what …"
click at [254, 213] on label "Some hip people are not arrogant ***holes" at bounding box center [222, 220] width 126 height 33
click at [229, 215] on input "Some hip people are not arrogant ***holes" at bounding box center [225, 218] width 7 height 7
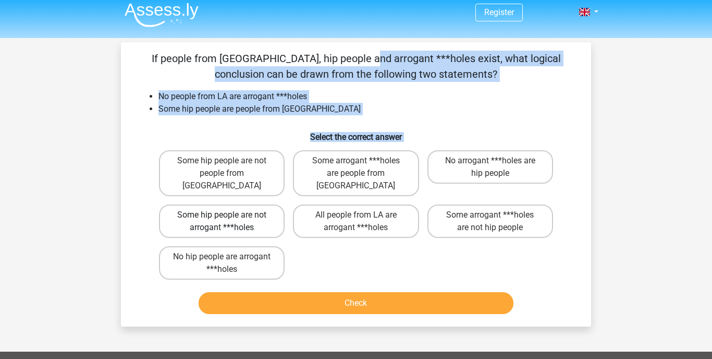
radio input "true"
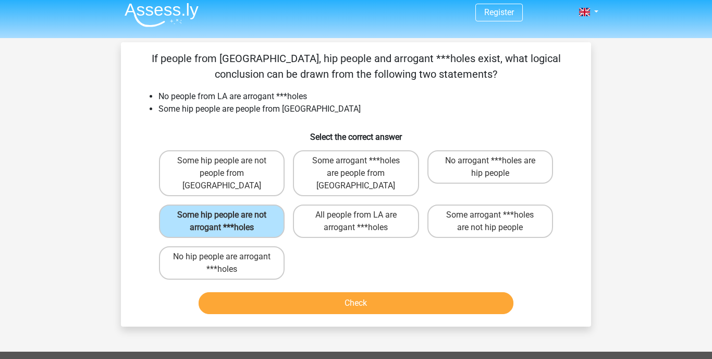
click at [335, 297] on button "Check" at bounding box center [356, 303] width 315 height 22
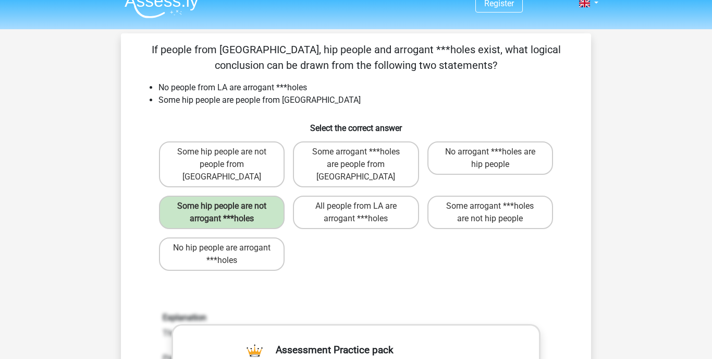
scroll to position [14, 0]
